Goal: Contribute content: Contribute content

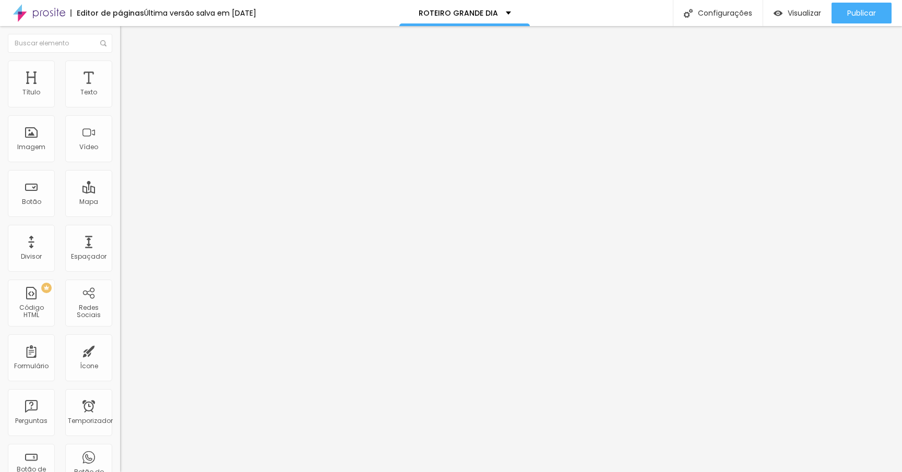
click at [120, 79] on ul "Conteúdo Estilo Avançado" at bounding box center [180, 65] width 120 height 31
click at [129, 72] on font "Estilo" at bounding box center [137, 67] width 16 height 9
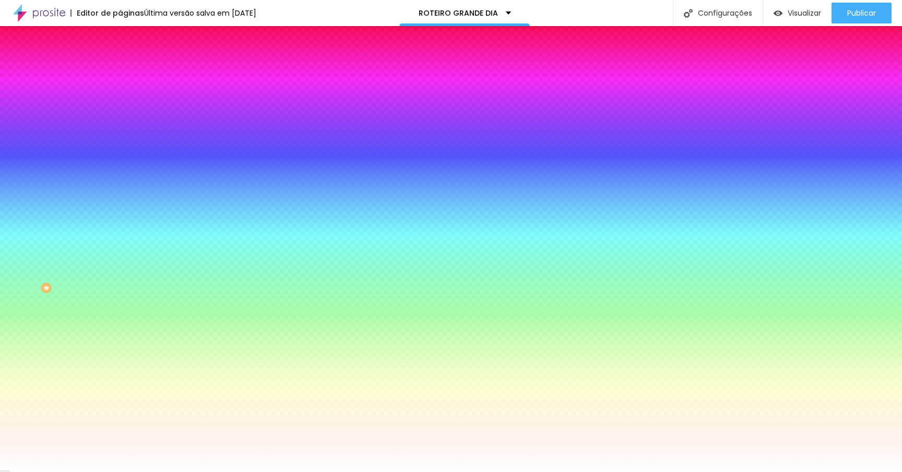
click at [129, 74] on font "Avançado" at bounding box center [146, 78] width 34 height 9
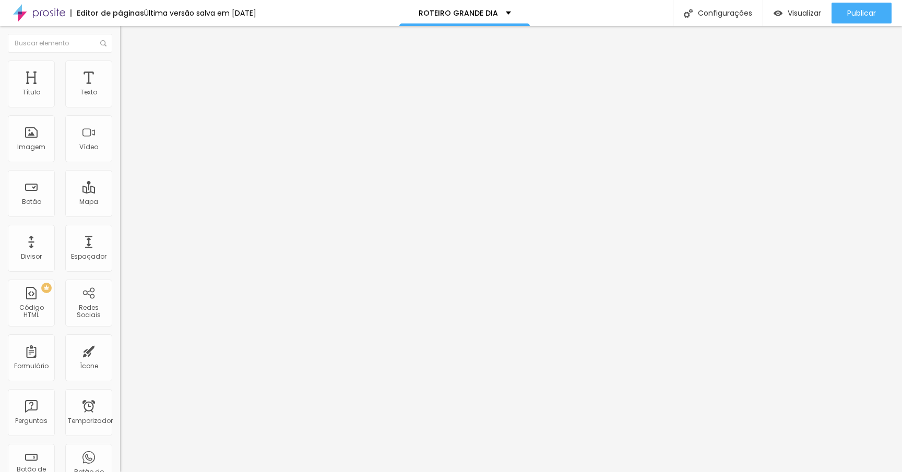
click at [120, 72] on ul "Conteúdo Estilo Avançado" at bounding box center [180, 65] width 120 height 31
click at [120, 69] on li "Estilo" at bounding box center [180, 66] width 120 height 10
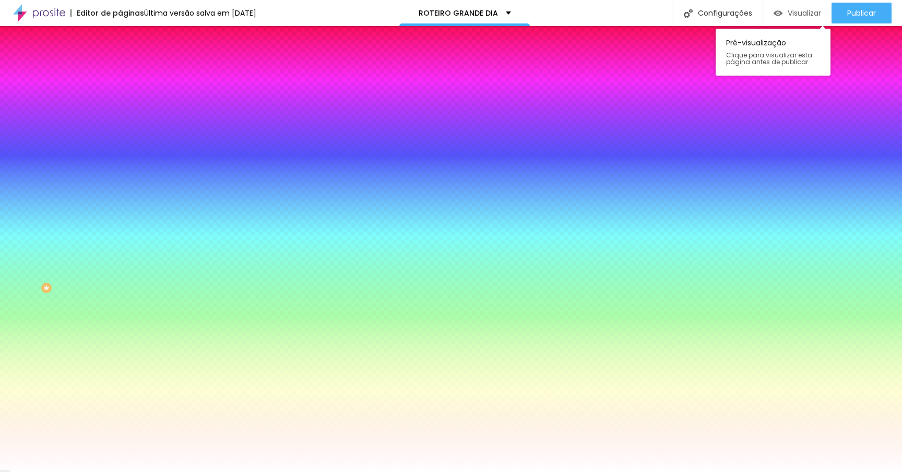
click at [778, 18] on div "Visualizar" at bounding box center [796, 13] width 47 height 21
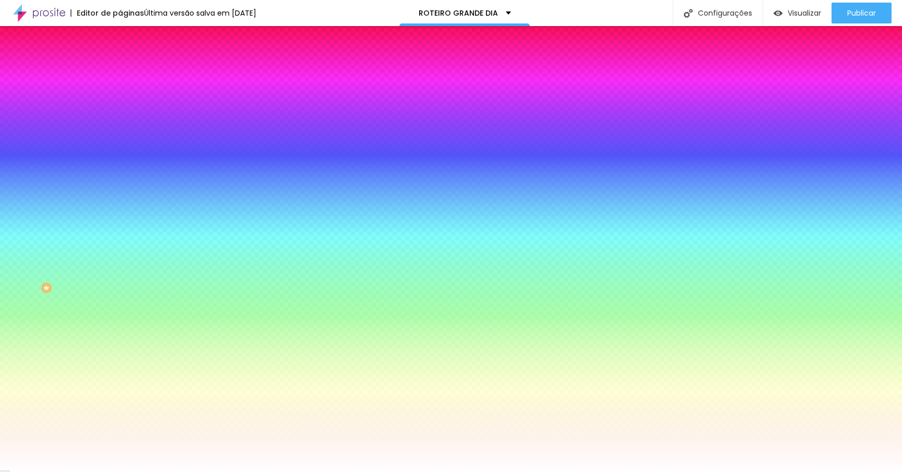
click at [120, 206] on div at bounding box center [180, 206] width 120 height 0
type input "#FFFFFF"
drag, startPoint x: 78, startPoint y: 303, endPoint x: 8, endPoint y: 236, distance: 96.3
click at [120, 216] on div "Cor de fundo Voltar ao padrão #FFFFFF" at bounding box center [180, 201] width 120 height 29
click at [120, 187] on div "Campos" at bounding box center [180, 184] width 120 height 6
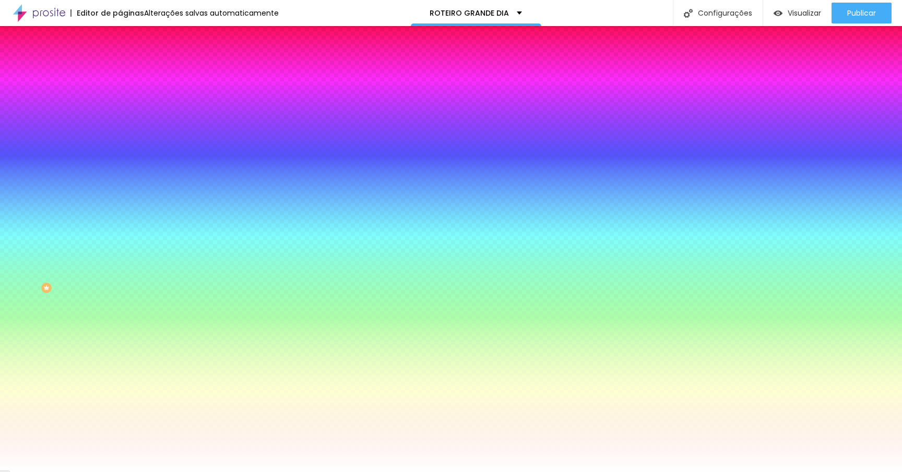
click at [124, 231] on icon "button" at bounding box center [127, 226] width 7 height 7
click at [129, 74] on font "Avançado" at bounding box center [146, 78] width 34 height 9
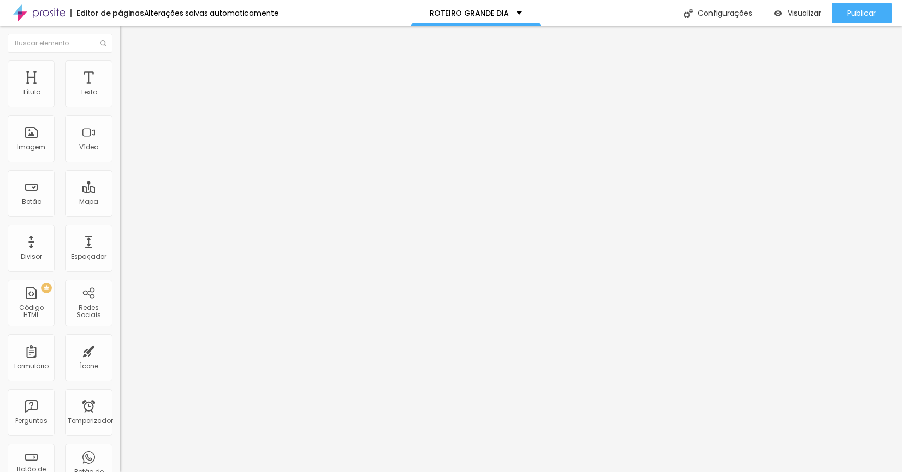
click at [120, 61] on li "Conteúdo" at bounding box center [180, 55] width 120 height 10
click at [120, 61] on li "Estilo" at bounding box center [180, 66] width 120 height 10
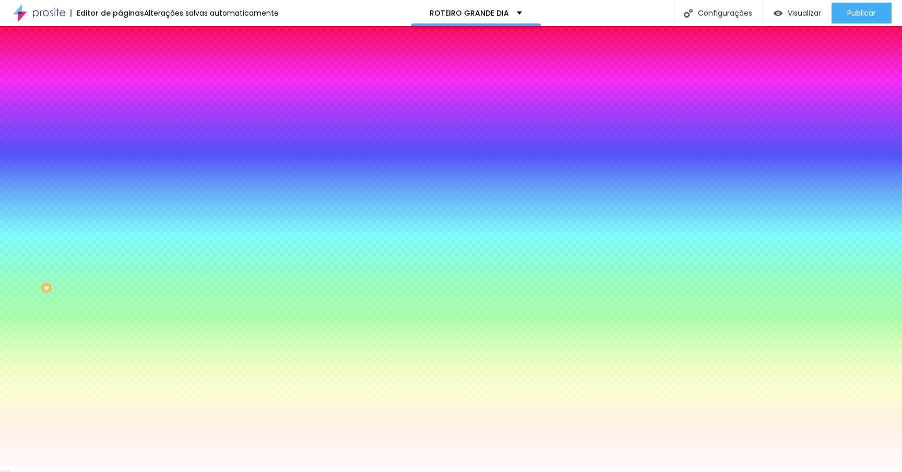
click at [120, 61] on li "Conteúdo" at bounding box center [180, 55] width 120 height 10
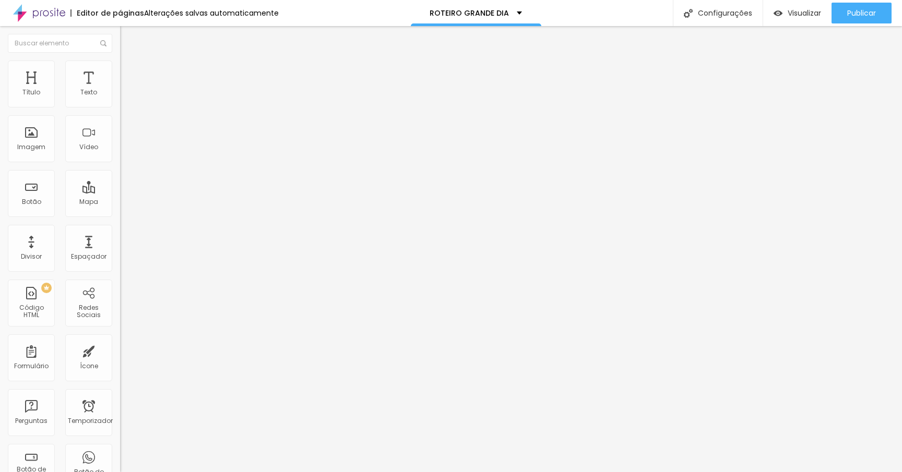
click at [120, 105] on img at bounding box center [123, 108] width 6 height 6
click at [129, 75] on font "Avançado" at bounding box center [146, 78] width 34 height 9
click at [120, 70] on ul "Conteúdo Estilo Avançado" at bounding box center [180, 65] width 120 height 31
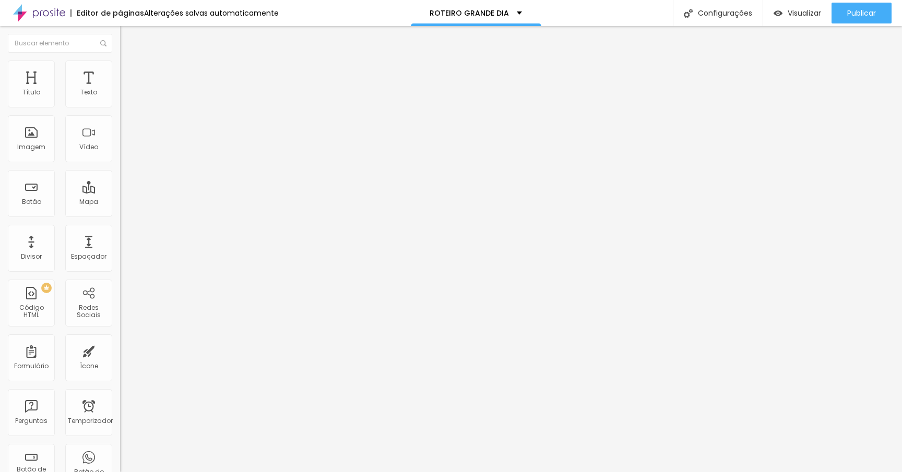
click at [120, 69] on li "Estilo" at bounding box center [180, 66] width 120 height 10
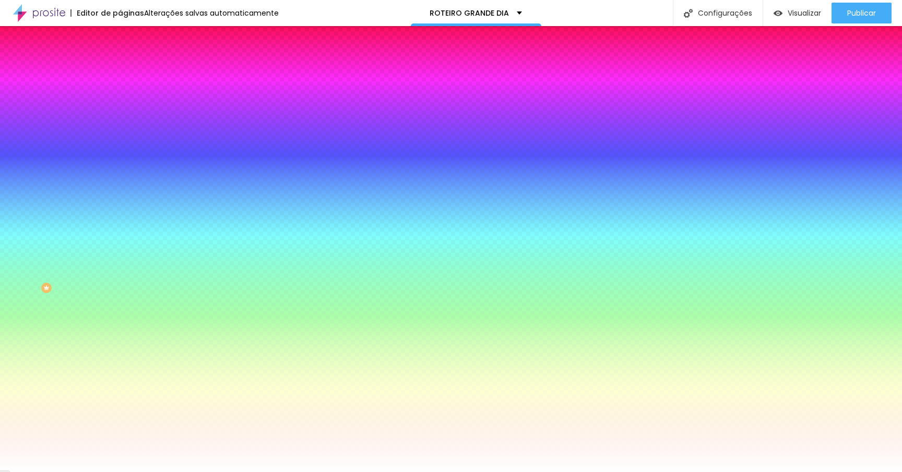
click at [120, 45] on button "Editar nulo" at bounding box center [180, 38] width 120 height 24
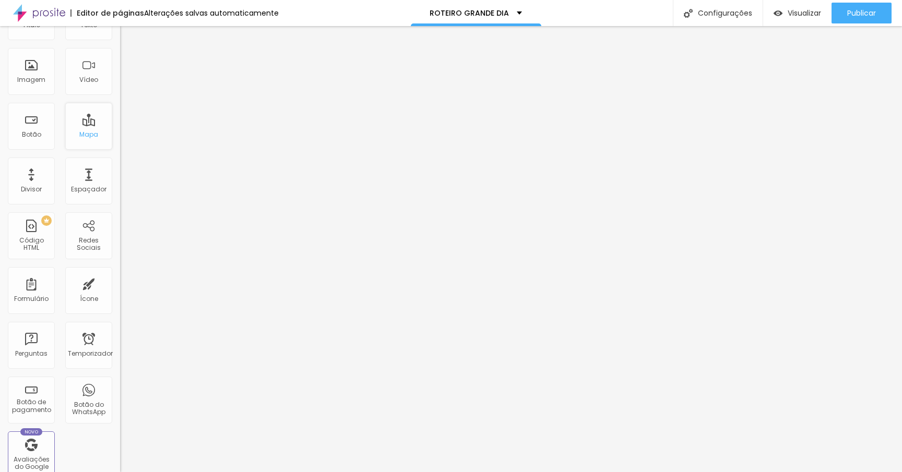
scroll to position [0, 0]
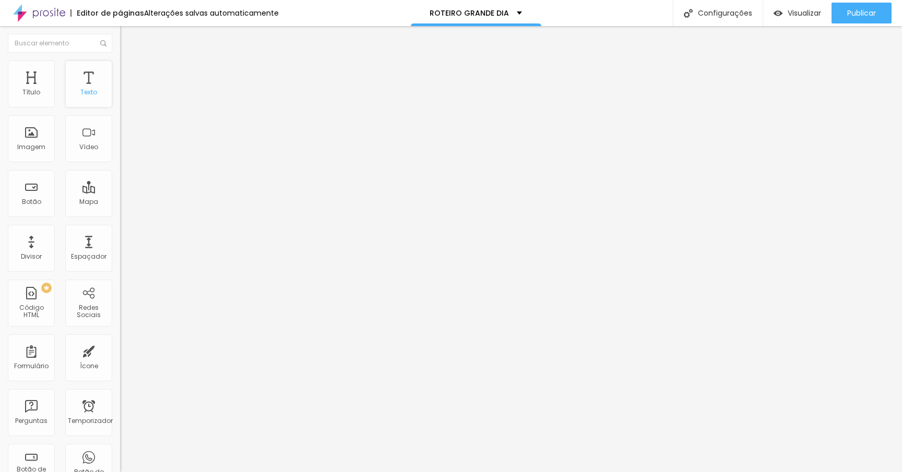
click at [85, 94] on font "Texto" at bounding box center [88, 92] width 17 height 9
click at [127, 102] on div "ROTEIRO DE EVENTO" at bounding box center [180, 96] width 106 height 9
click at [120, 71] on li "Estilo" at bounding box center [180, 66] width 120 height 10
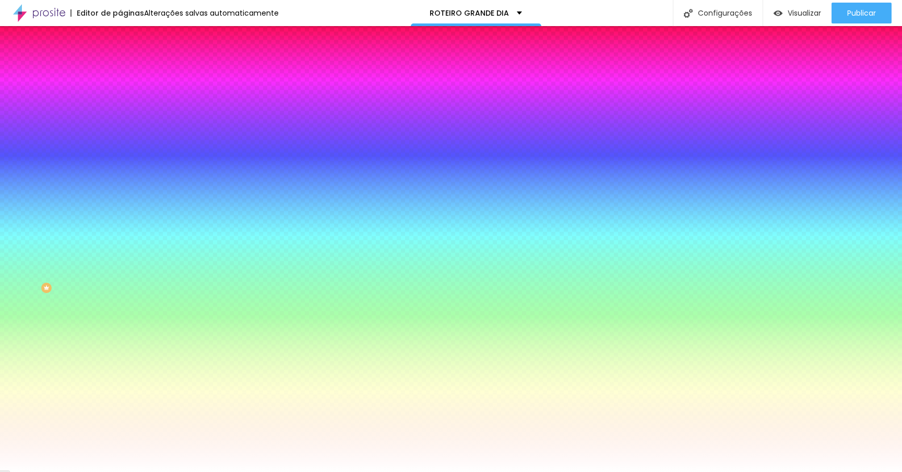
click at [120, 79] on li "Avançado" at bounding box center [180, 76] width 120 height 10
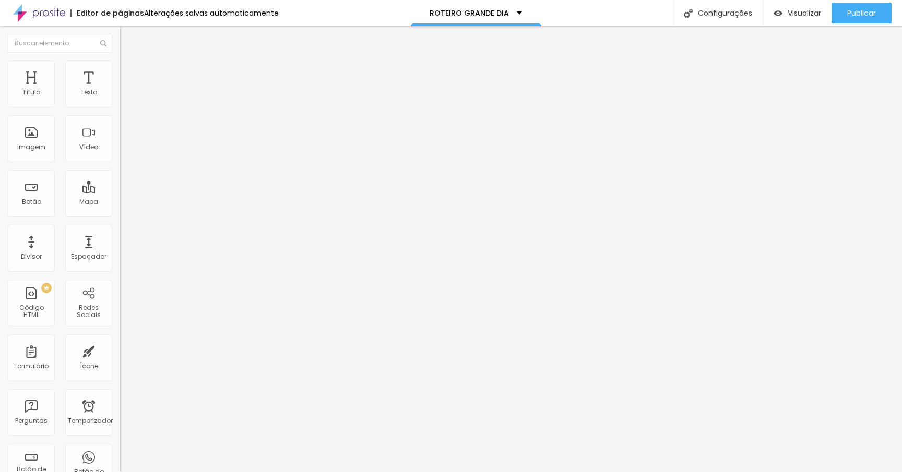
click at [120, 69] on li "Estilo" at bounding box center [180, 66] width 120 height 10
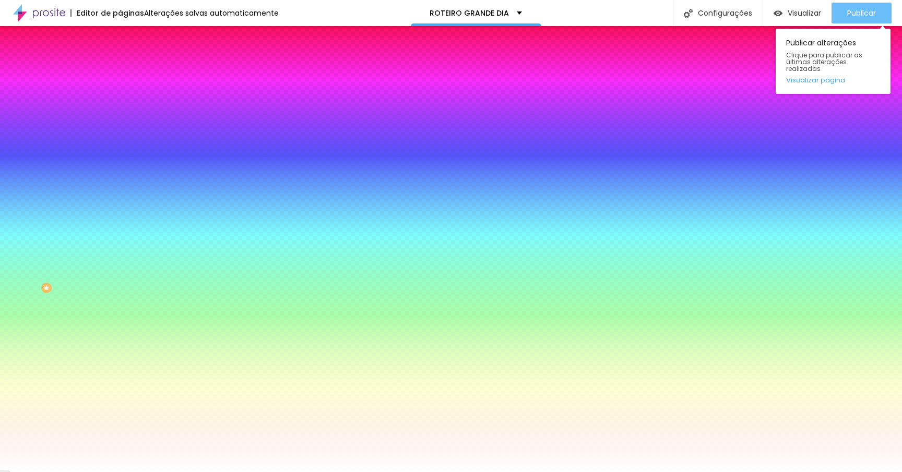
click at [853, 9] on font "Publicar" at bounding box center [861, 13] width 29 height 10
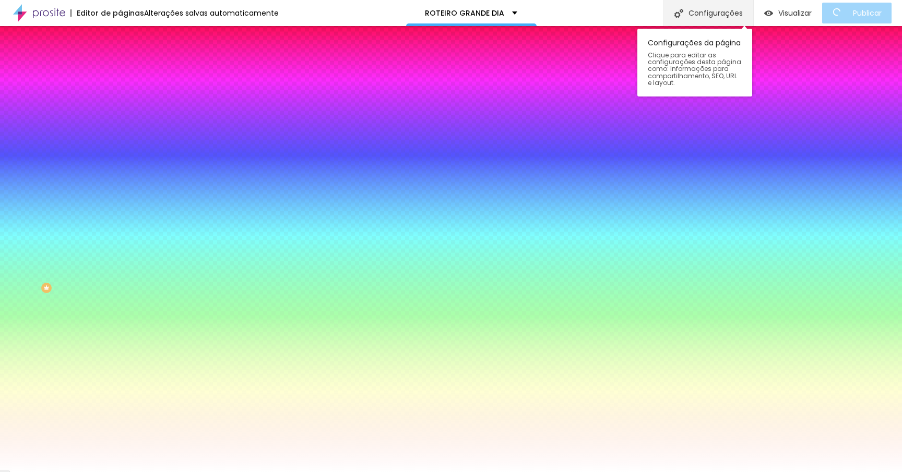
click at [734, 9] on font "Configurações" at bounding box center [715, 13] width 54 height 10
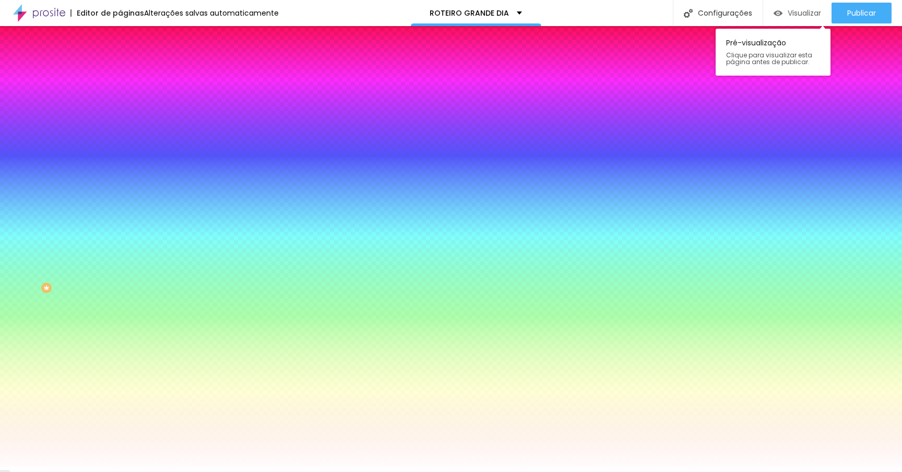
click at [802, 16] on font "Visualizar" at bounding box center [803, 13] width 33 height 10
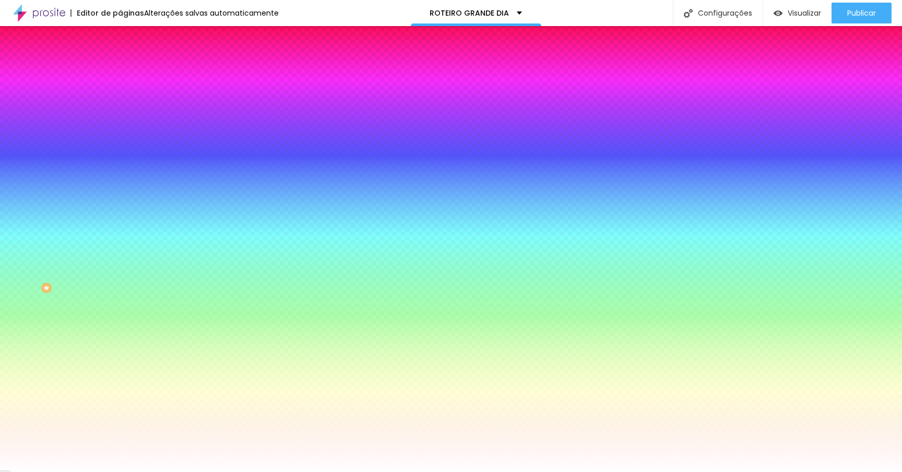
click at [120, 206] on div at bounding box center [180, 206] width 120 height 0
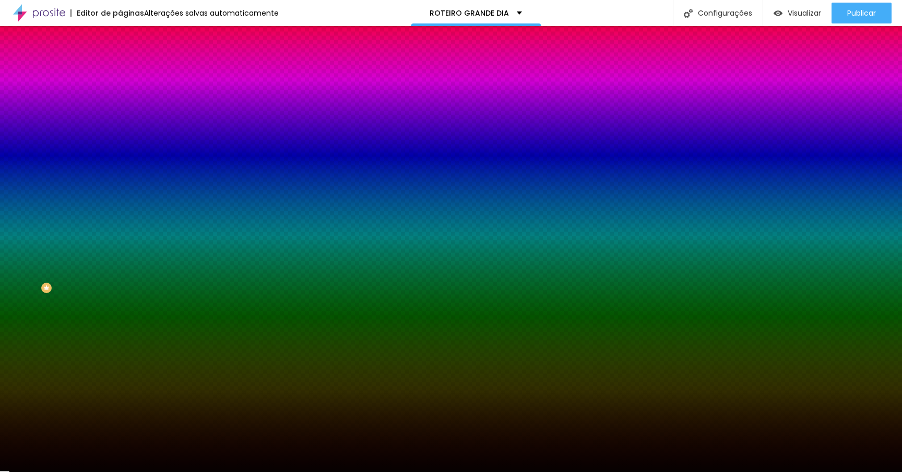
click at [72, 314] on div at bounding box center [451, 236] width 902 height 472
drag, startPoint x: 72, startPoint y: 314, endPoint x: 82, endPoint y: 314, distance: 10.4
click at [82, 314] on div at bounding box center [451, 236] width 902 height 472
type input "#090000"
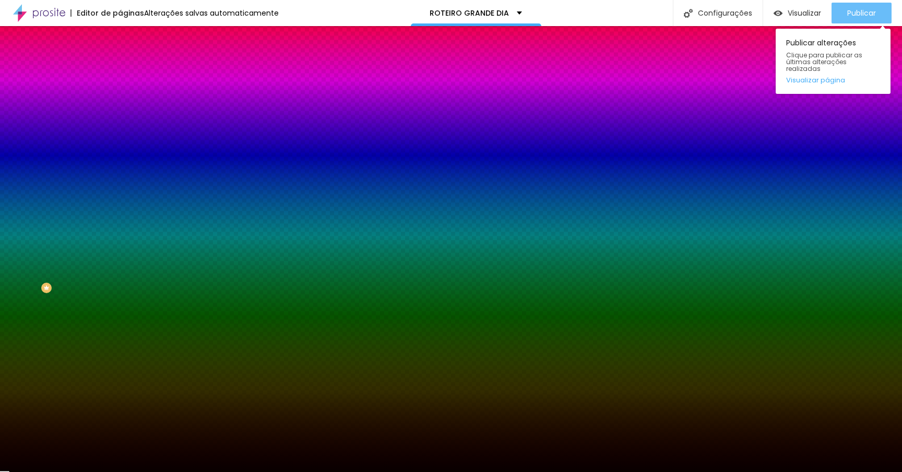
click at [856, 16] on font "Publicar" at bounding box center [861, 13] width 29 height 10
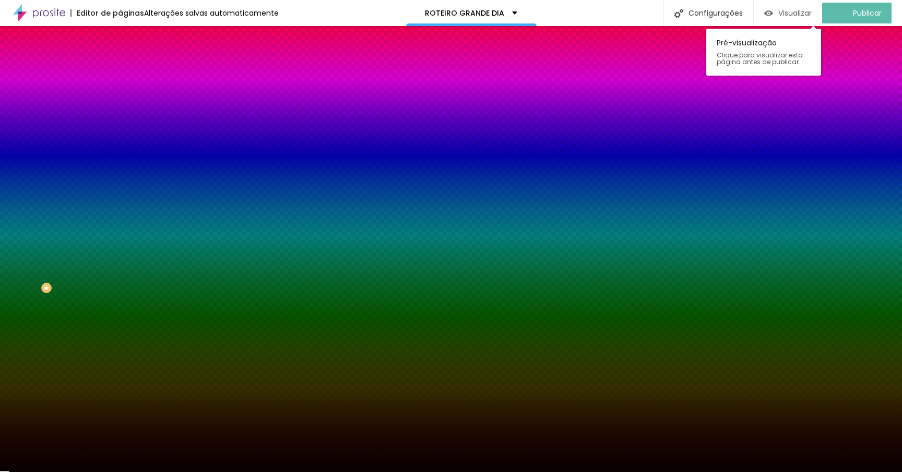
click at [811, 10] on font "Visualizar" at bounding box center [794, 13] width 33 height 10
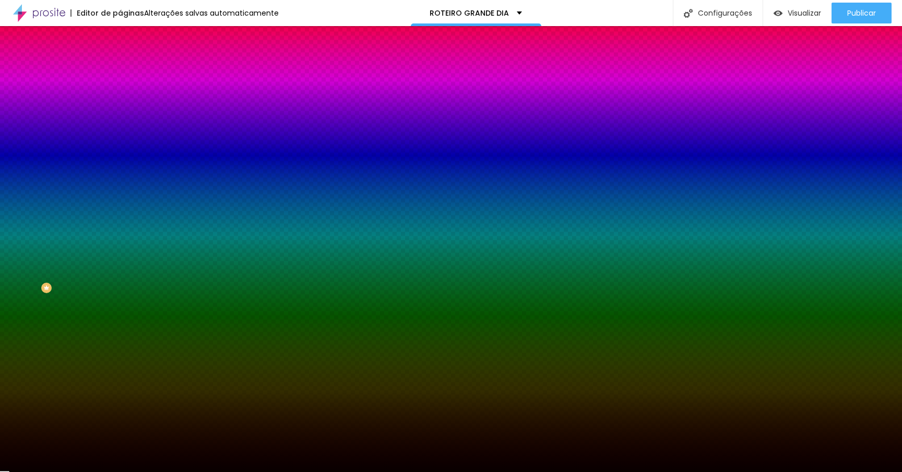
click at [120, 61] on li "Conteúdo" at bounding box center [180, 55] width 120 height 10
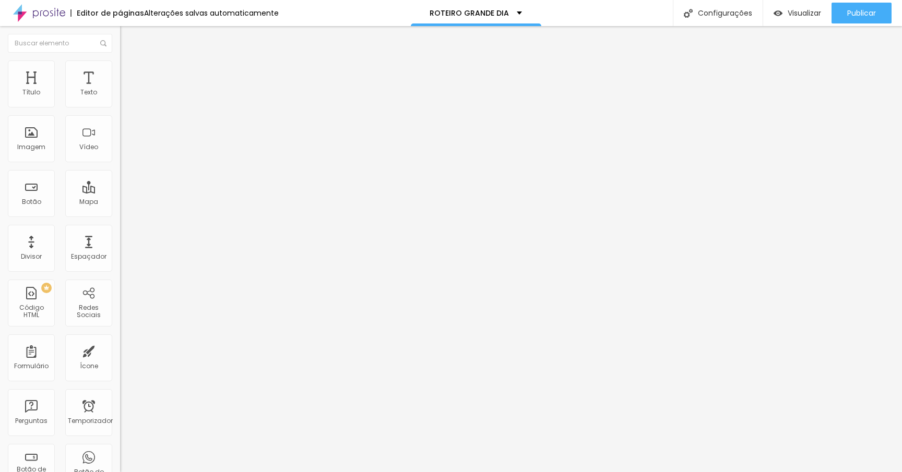
click at [120, 71] on img at bounding box center [124, 75] width 9 height 9
click at [120, 61] on li "Conteúdo" at bounding box center [180, 55] width 120 height 10
click at [120, 38] on button "Editar nulo" at bounding box center [180, 38] width 120 height 24
click at [120, 44] on button "Editar nulo" at bounding box center [180, 38] width 120 height 24
click at [128, 36] on img "button" at bounding box center [132, 38] width 8 height 8
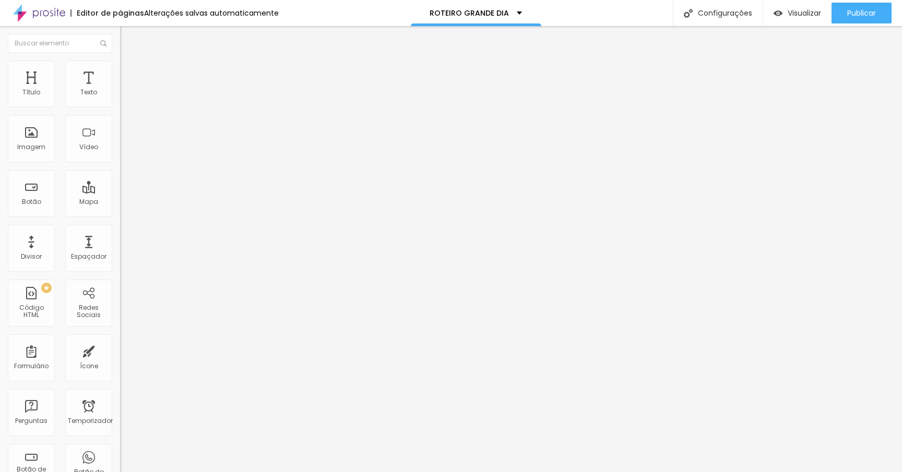
click at [120, 61] on li "Estilo" at bounding box center [180, 66] width 120 height 10
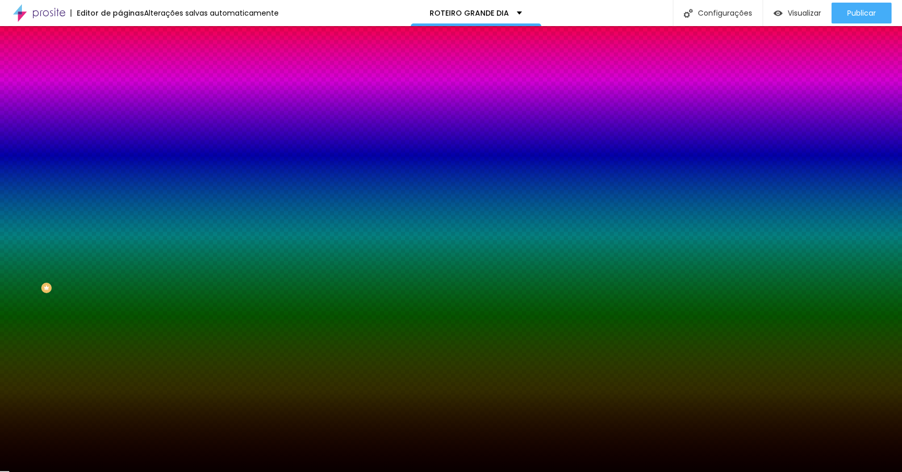
click at [120, 206] on div at bounding box center [180, 206] width 120 height 0
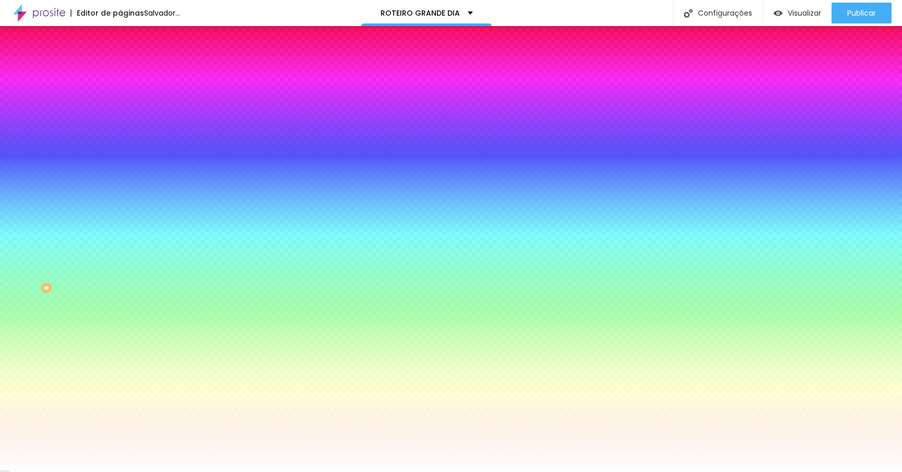
drag, startPoint x: 52, startPoint y: 289, endPoint x: 0, endPoint y: 225, distance: 81.9
click at [120, 225] on div "Botão Tipografia Voltar ao padrão Borda Voltar ao padrão Sombra DESATIVADO Volt…" at bounding box center [180, 212] width 120 height 263
click at [120, 206] on div at bounding box center [180, 206] width 120 height 0
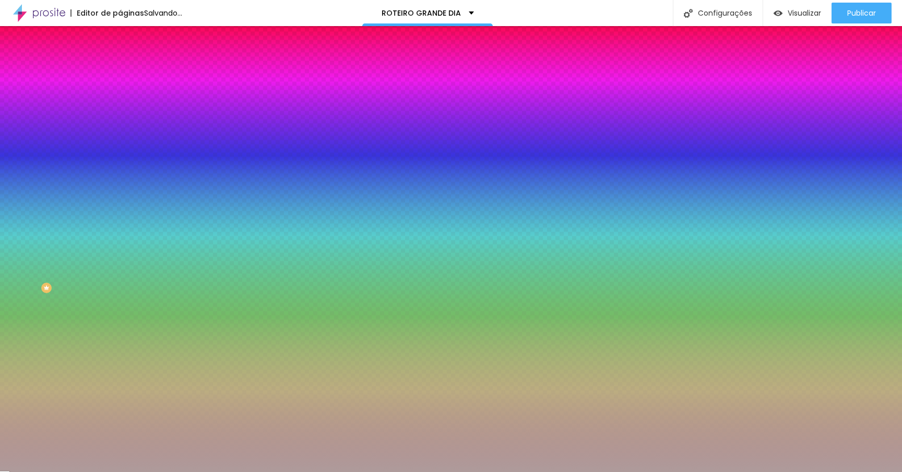
click at [23, 263] on div at bounding box center [451, 236] width 902 height 472
click at [127, 202] on icon "button" at bounding box center [129, 198] width 4 height 7
click at [120, 195] on font "Cor de fundo" at bounding box center [141, 190] width 42 height 9
click at [120, 206] on div at bounding box center [180, 206] width 120 height 0
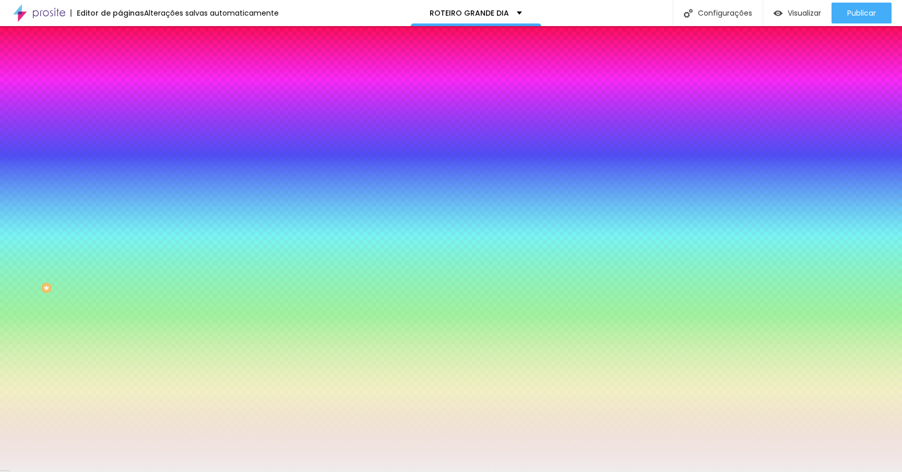
drag, startPoint x: 38, startPoint y: 271, endPoint x: 17, endPoint y: 243, distance: 35.5
click at [17, 243] on div at bounding box center [451, 236] width 902 height 472
click at [120, 187] on div "Campos" at bounding box center [180, 184] width 120 height 6
click at [124, 271] on icon "button" at bounding box center [127, 268] width 6 height 6
click at [73, 472] on div at bounding box center [451, 472] width 902 height 0
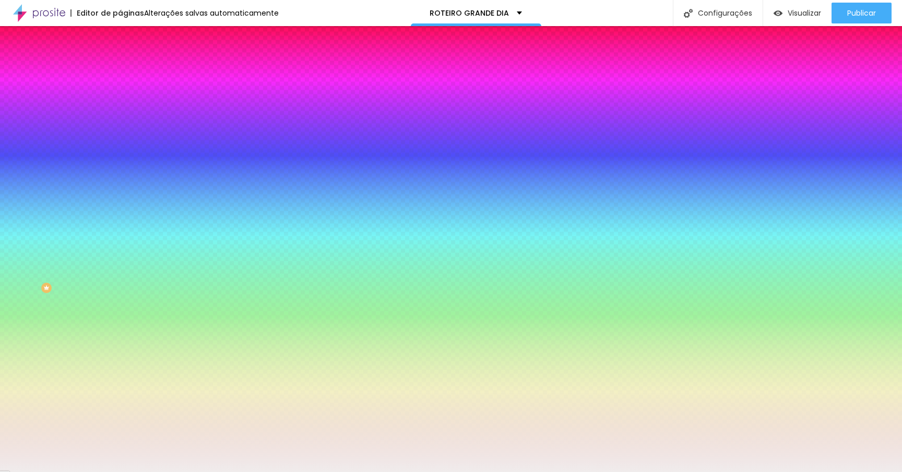
click at [120, 206] on div at bounding box center [180, 206] width 120 height 0
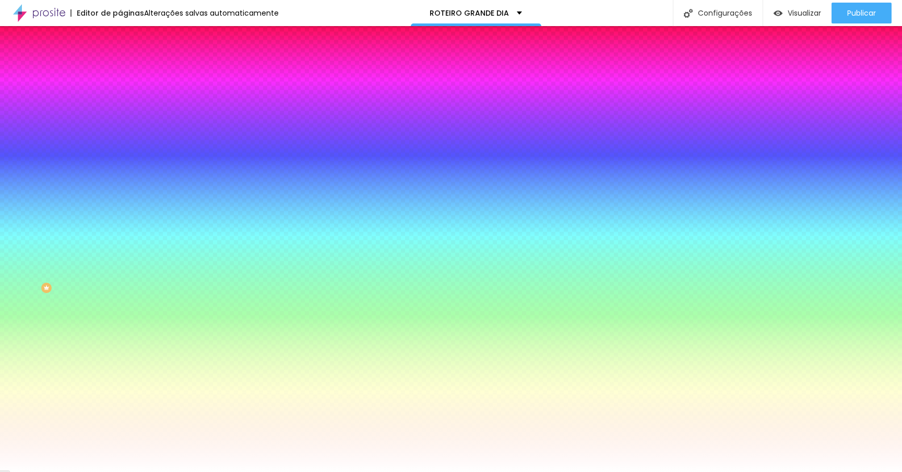
type input "#C40000"
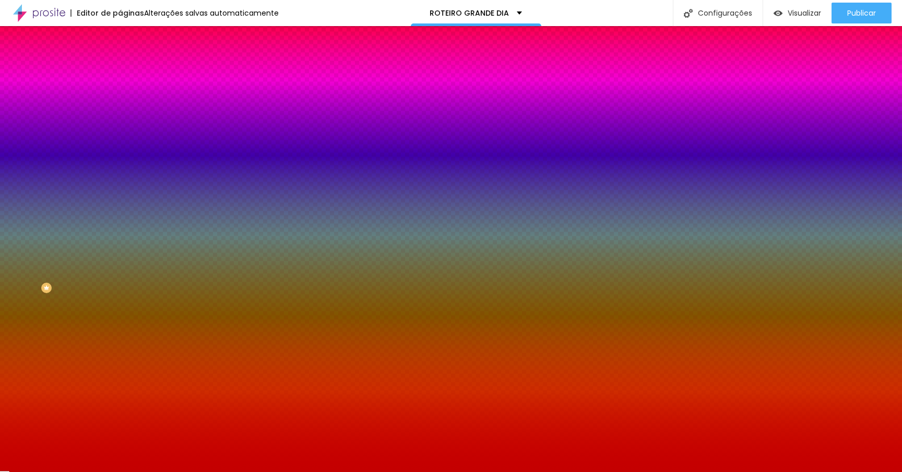
drag, startPoint x: 20, startPoint y: 248, endPoint x: 86, endPoint y: 256, distance: 65.7
click at [120, 215] on div at bounding box center [180, 215] width 120 height 0
drag, startPoint x: 103, startPoint y: 253, endPoint x: 102, endPoint y: 230, distance: 23.0
click at [120, 216] on div "Cor de fundo Voltar ao padrão #C40000" at bounding box center [180, 201] width 120 height 29
click at [120, 61] on li "Conteúdo" at bounding box center [180, 55] width 120 height 10
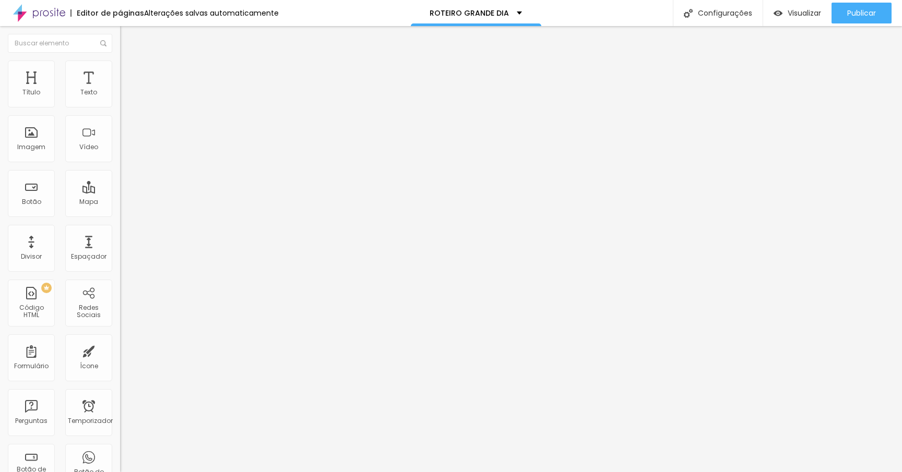
click at [120, 63] on li "Estilo" at bounding box center [180, 66] width 120 height 10
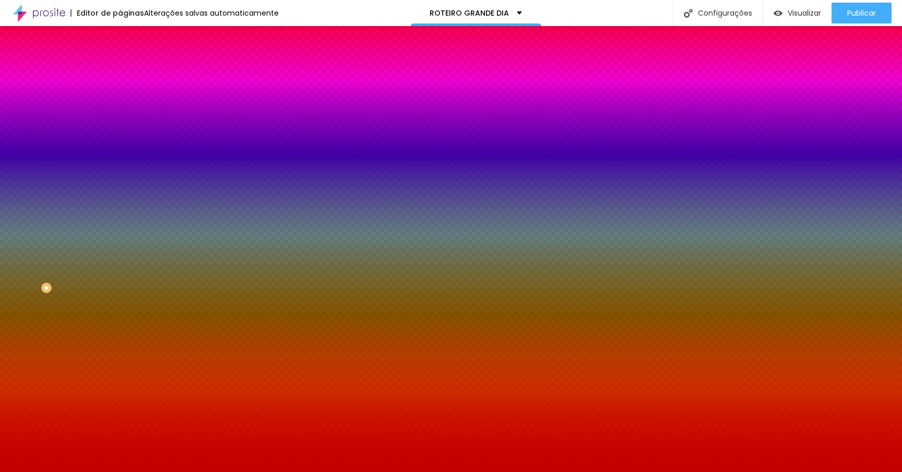
click at [120, 272] on button "button" at bounding box center [127, 268] width 15 height 11
type input "#FFFFFF"
drag, startPoint x: 167, startPoint y: 398, endPoint x: 109, endPoint y: 364, distance: 68.0
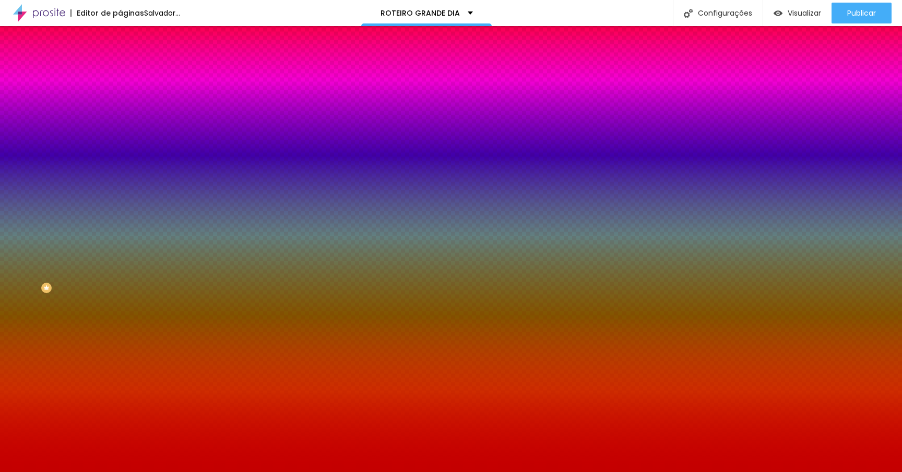
click at [73, 472] on div at bounding box center [451, 472] width 902 height 0
click at [120, 146] on button "button" at bounding box center [127, 140] width 15 height 11
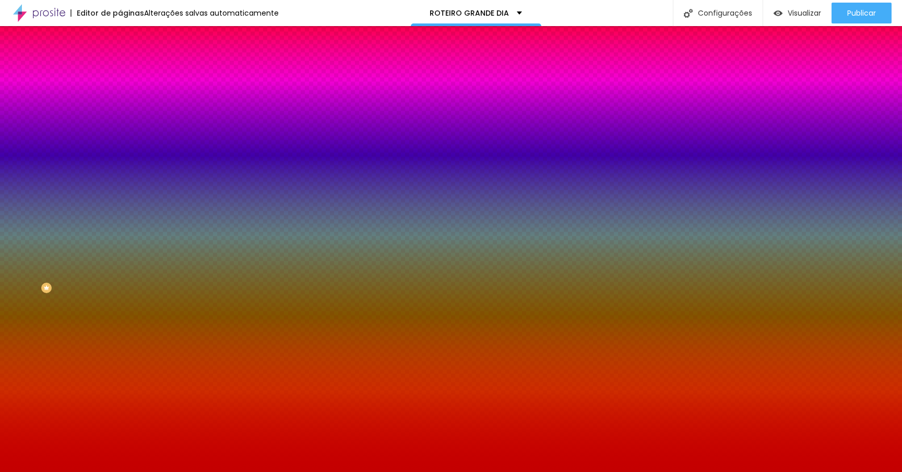
type input "#FFFFFF"
drag, startPoint x: 199, startPoint y: 281, endPoint x: 101, endPoint y: 226, distance: 112.1
click at [105, 472] on div at bounding box center [451, 472] width 902 height 0
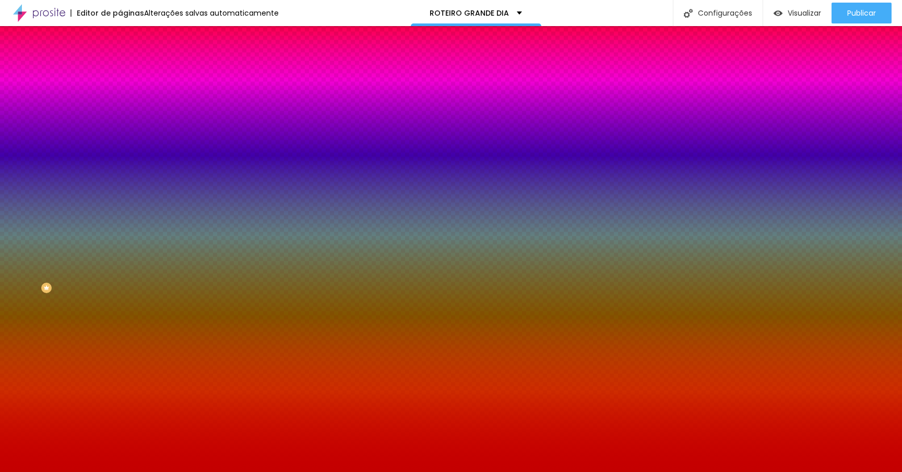
click at [120, 71] on li "Avançado" at bounding box center [180, 76] width 120 height 10
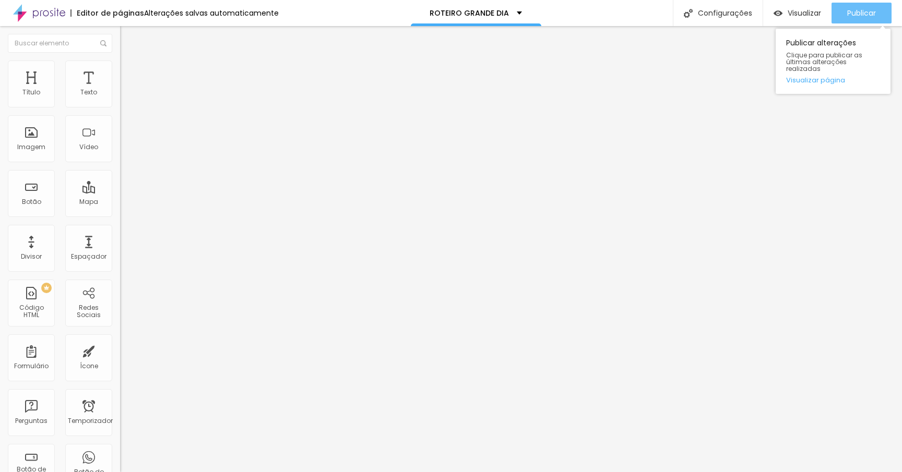
click at [857, 11] on font "Publicar" at bounding box center [861, 13] width 29 height 10
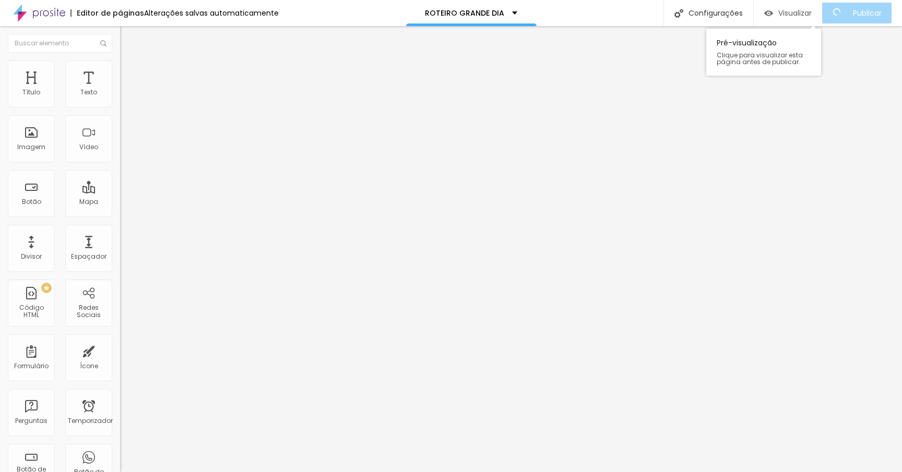
click at [796, 10] on font "Visualizar" at bounding box center [794, 13] width 33 height 10
click at [120, 66] on img at bounding box center [124, 65] width 9 height 9
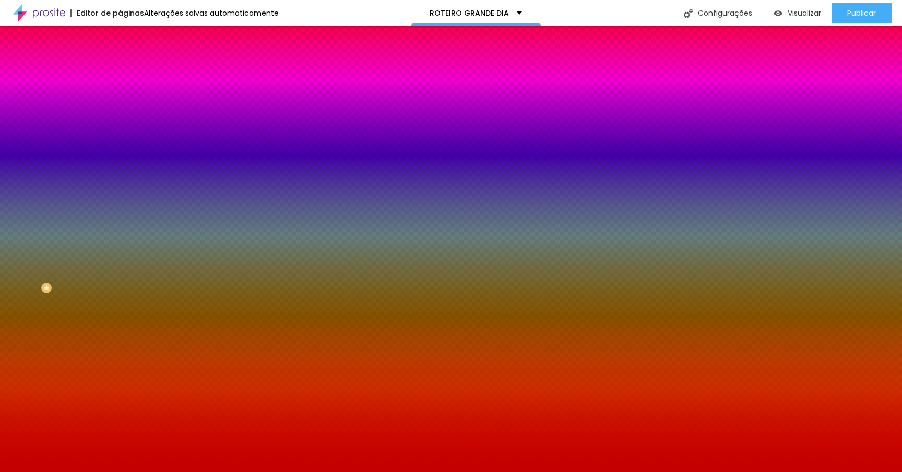
click at [120, 206] on div at bounding box center [180, 206] width 120 height 0
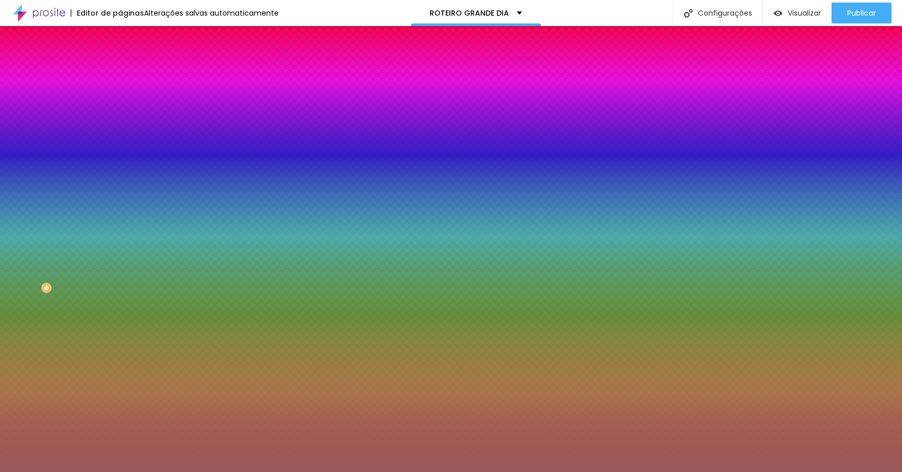
type input "#FFFFFF"
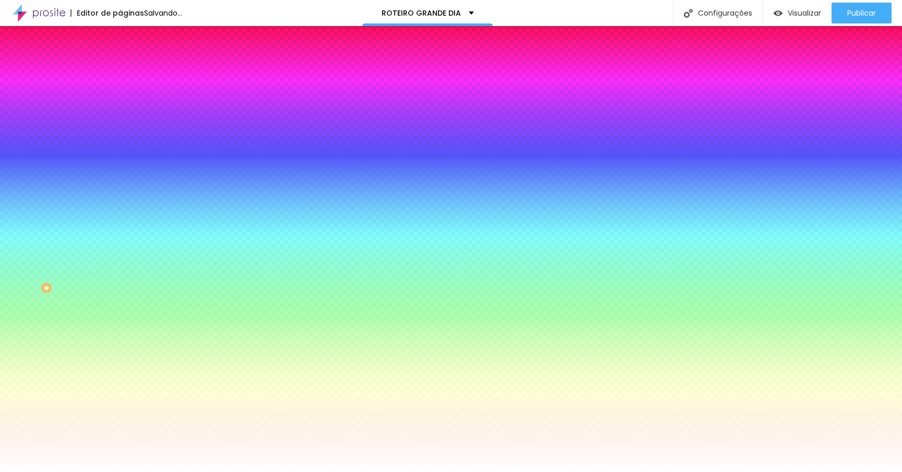
drag, startPoint x: 45, startPoint y: 269, endPoint x: 0, endPoint y: 224, distance: 63.5
click at [120, 224] on div "Botão Tipografia Voltar ao padrão Borda Voltar ao padrão Sombra DESATIVADO Volt…" at bounding box center [180, 212] width 120 height 263
click at [120, 206] on div at bounding box center [180, 206] width 120 height 0
drag, startPoint x: 105, startPoint y: 281, endPoint x: 105, endPoint y: 323, distance: 42.3
click at [120, 323] on div "Botão Tipografia Voltar ao padrão Borda Voltar ao padrão Sombra DESATIVADO Volt…" at bounding box center [180, 212] width 120 height 263
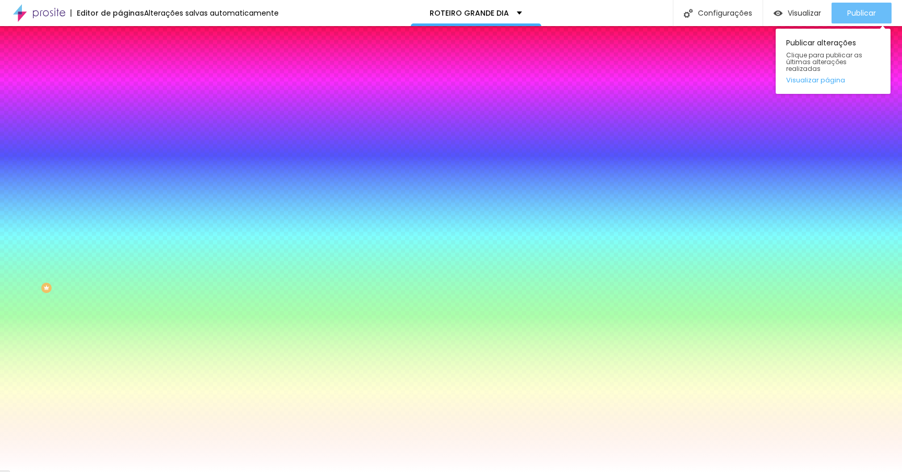
click at [849, 12] on font "Publicar" at bounding box center [861, 13] width 29 height 10
